Goal: Navigation & Orientation: Find specific page/section

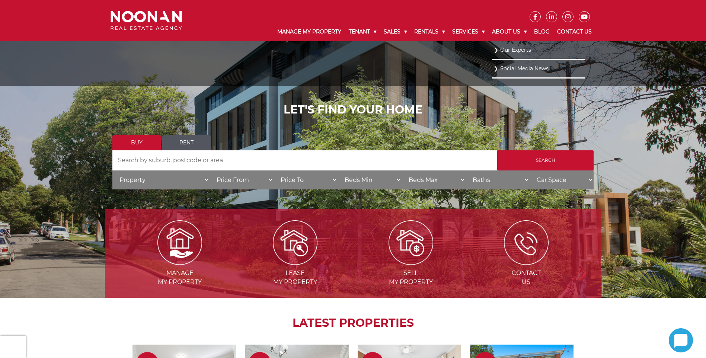
click at [516, 51] on link "Our Experts" at bounding box center [538, 50] width 89 height 10
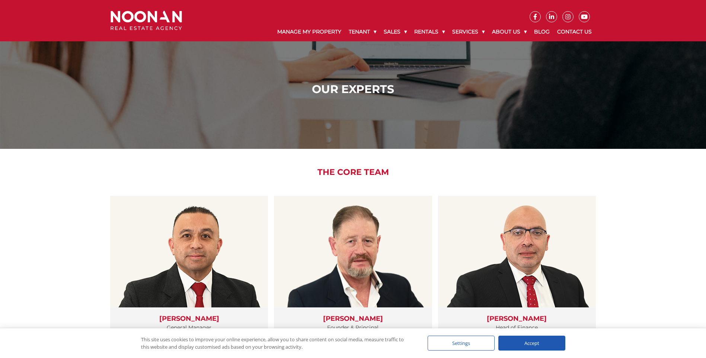
click at [156, 23] on img at bounding box center [146, 21] width 71 height 20
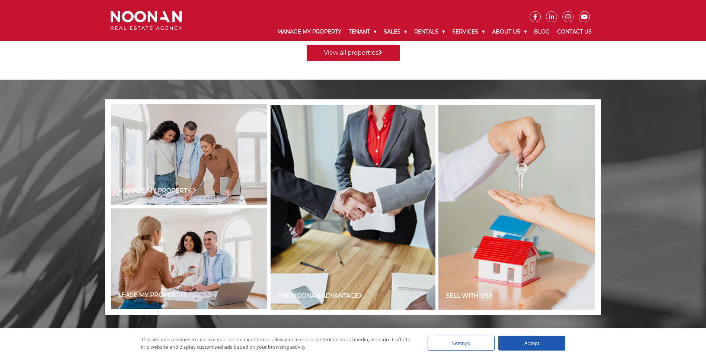
scroll to position [480, 0]
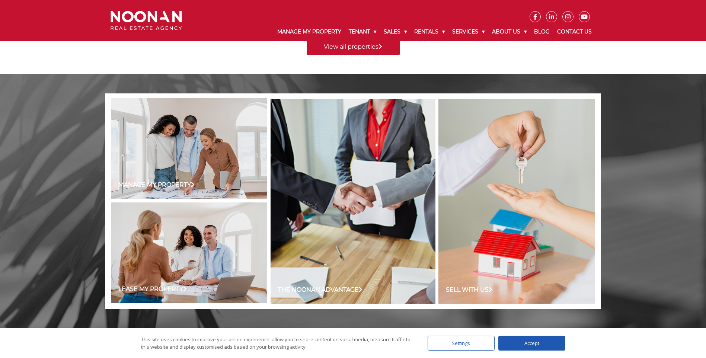
click at [23, 172] on div "Manage my Property The Noonan Advantage Sell with us Lease my Property Owner Oc…" at bounding box center [353, 201] width 706 height 255
